Goal: Task Accomplishment & Management: Use online tool/utility

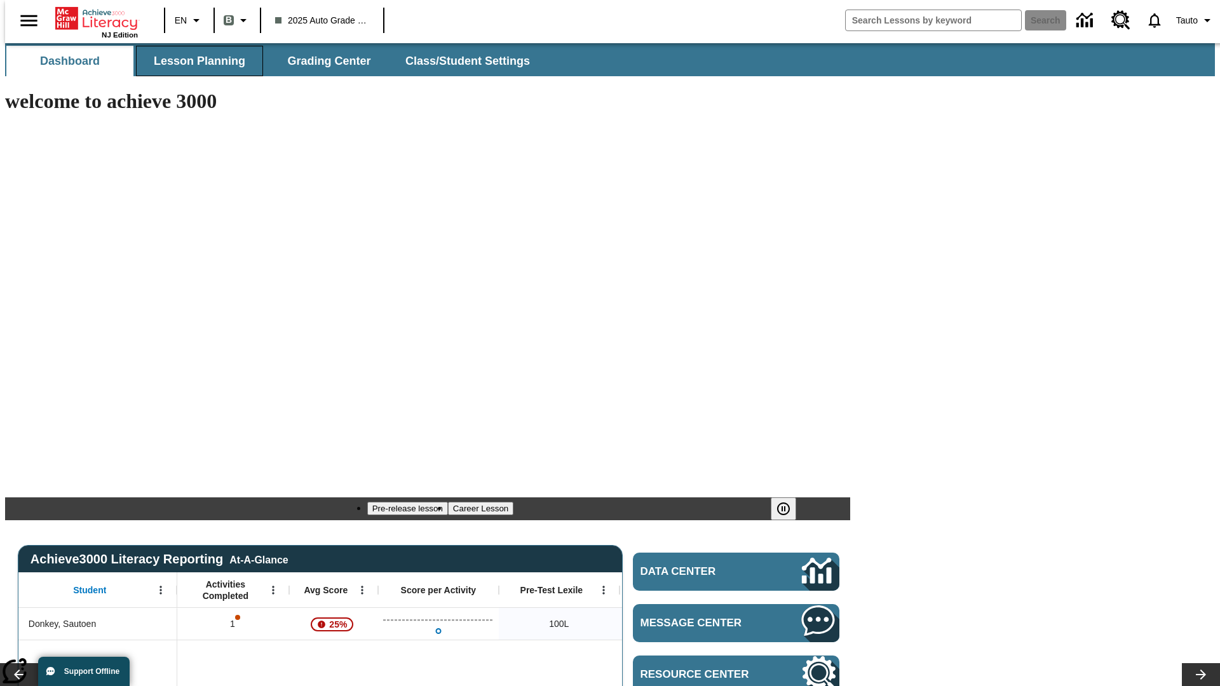
click at [194, 61] on span "Lesson Planning" at bounding box center [199, 61] width 91 height 15
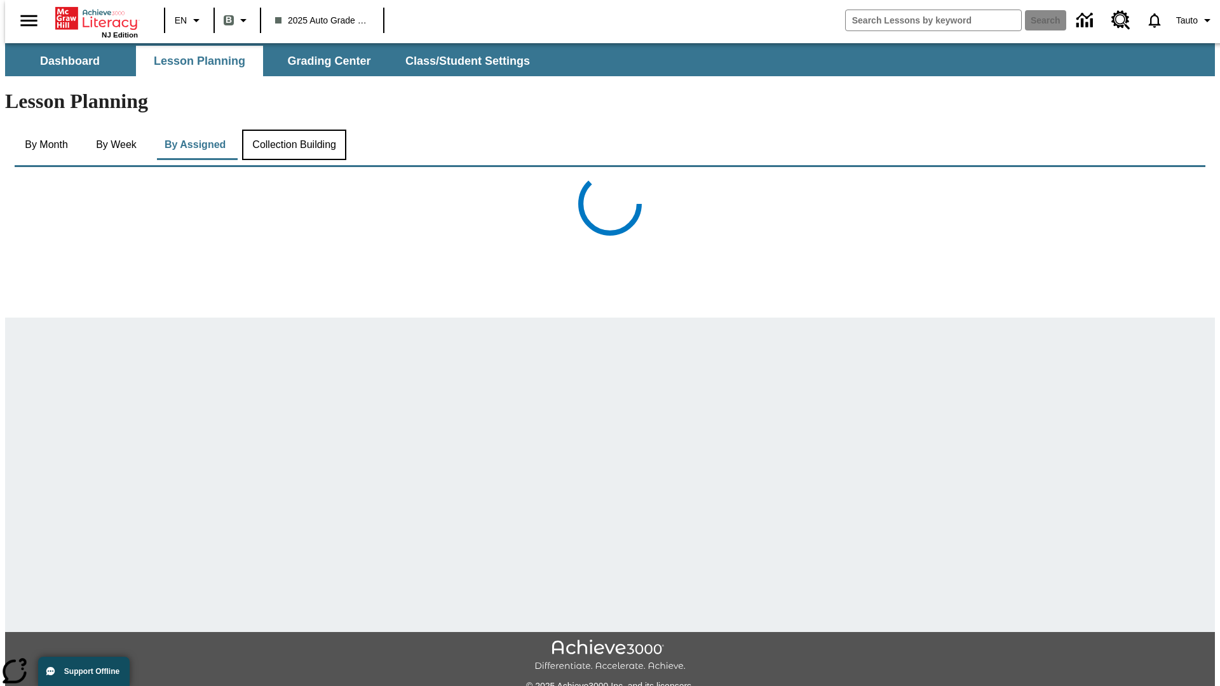
click at [293, 130] on button "Collection Building" at bounding box center [294, 145] width 104 height 30
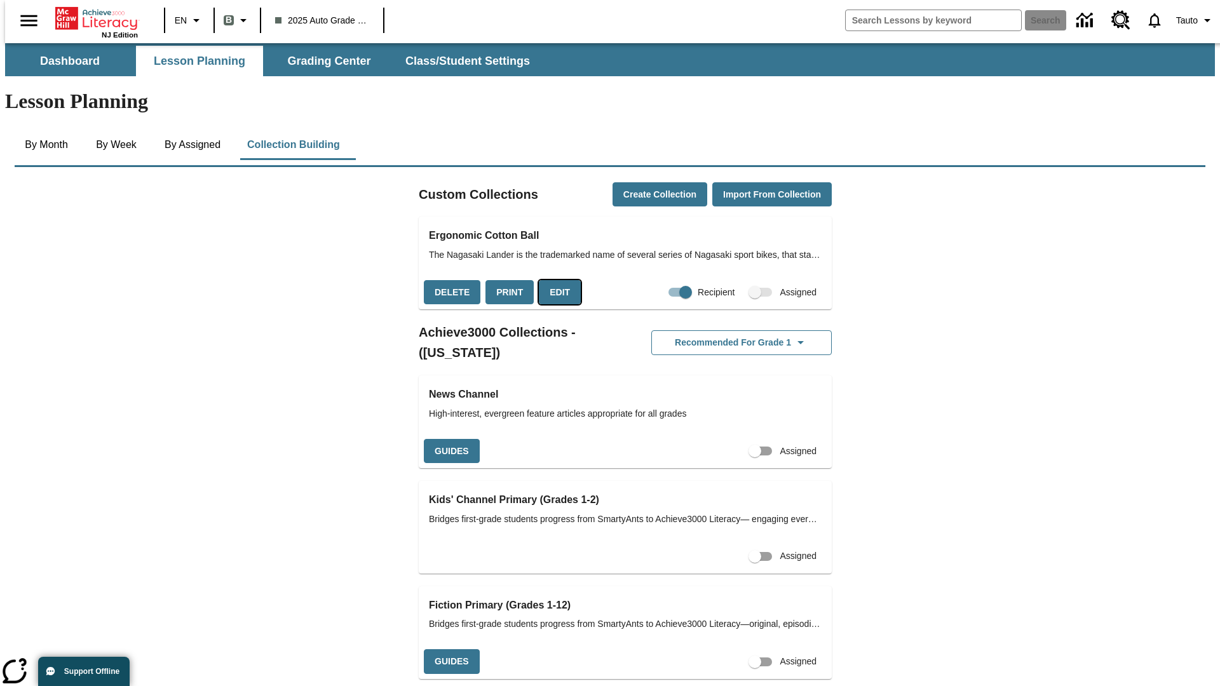
click at [555, 280] on button "Edit" at bounding box center [560, 292] width 42 height 25
